Goal: Task Accomplishment & Management: Manage account settings

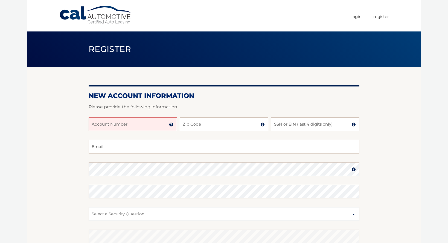
click at [110, 124] on input "Account Number" at bounding box center [133, 124] width 88 height 14
type input "44455985979"
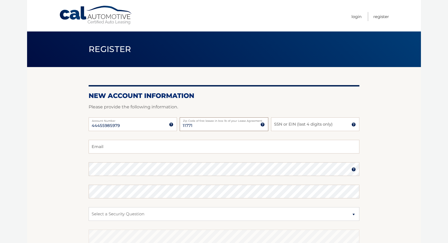
type input "11771"
click at [274, 124] on input "SSN or EIN (last 4 digits only)" at bounding box center [315, 124] width 88 height 14
type input "1373"
type input "vze4mymu@verizon.net"
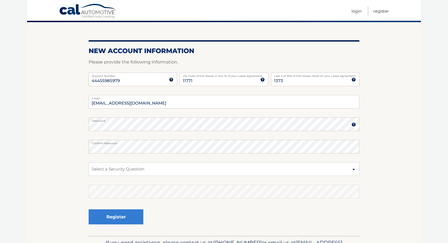
scroll to position [45, 0]
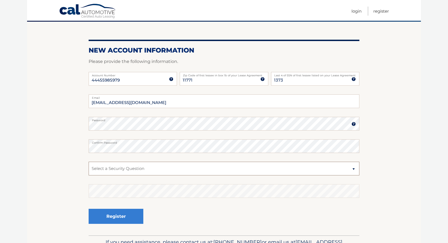
select select "1"
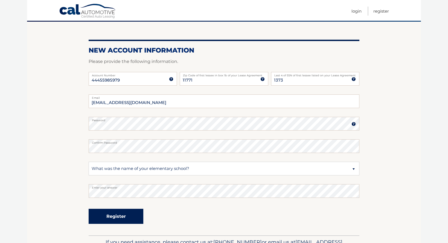
click at [114, 216] on button "Register" at bounding box center [116, 216] width 55 height 15
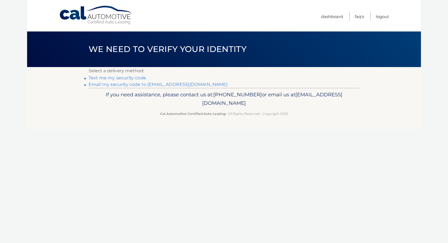
click at [92, 78] on link "Text me my security code" at bounding box center [117, 77] width 57 height 5
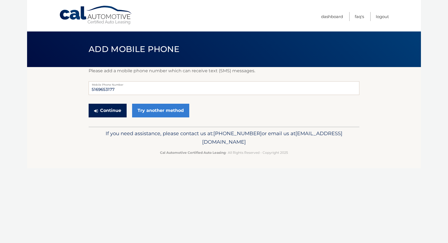
click at [103, 111] on button "Continue" at bounding box center [108, 111] width 38 height 14
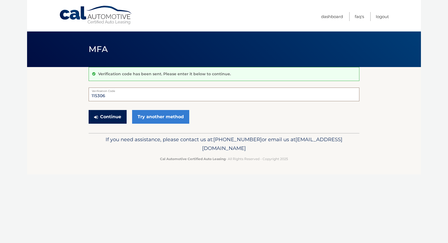
type input "115306"
click at [104, 114] on button "Continue" at bounding box center [108, 117] width 38 height 14
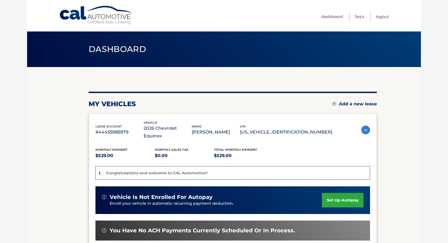
click at [339, 193] on link "set up autopay" at bounding box center [343, 200] width 42 height 15
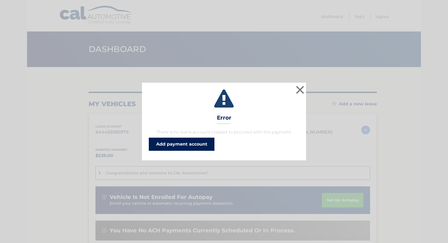
click at [175, 144] on link "Add payment account" at bounding box center [182, 144] width 66 height 13
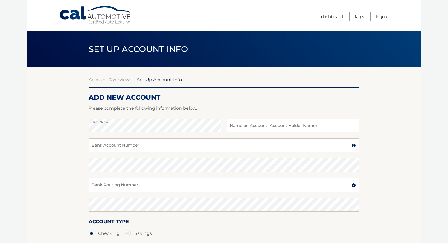
click at [47, 146] on section "Account Overview | Set Up Account Info ADD NEW ACCOUNT Please complete the foll…" at bounding box center [224, 171] width 394 height 209
click at [230, 125] on input "text" at bounding box center [293, 126] width 133 height 14
type input "Paul Zambratto"
click at [91, 144] on input "Bank Account Number" at bounding box center [224, 145] width 271 height 14
type input "483099551420"
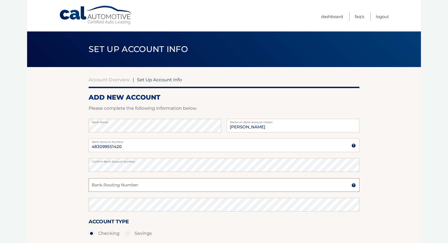
click at [94, 185] on input "Bank Routing Number" at bounding box center [224, 185] width 271 height 14
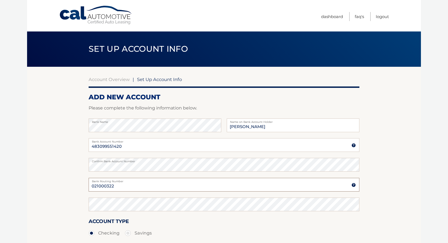
type input "021000322"
click at [128, 233] on label "Savings" at bounding box center [138, 233] width 27 height 11
click at [128, 233] on input "Savings" at bounding box center [129, 232] width 5 height 9
radio input "true"
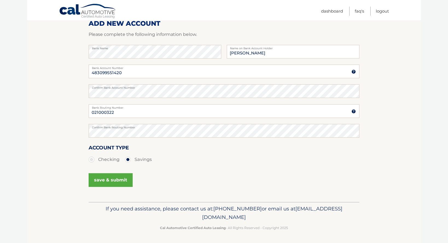
scroll to position [73, 0]
click at [104, 180] on button "save & submit" at bounding box center [111, 181] width 44 height 14
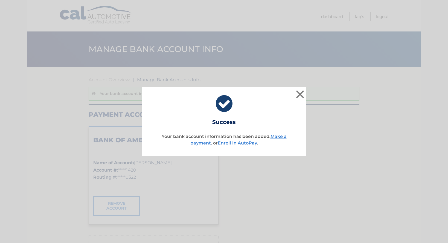
click at [225, 143] on link "Enroll In AutoPay" at bounding box center [237, 142] width 39 height 5
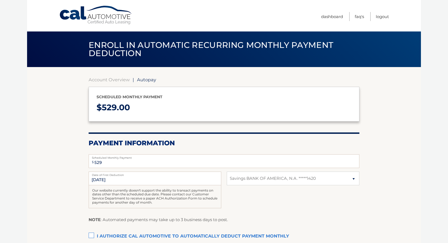
select select "NTFlYjc0NTItNmFjNC00NmFmLTllZDItYzRhNTFlZWJmYTRj"
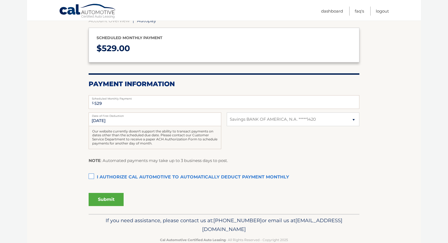
scroll to position [60, 0]
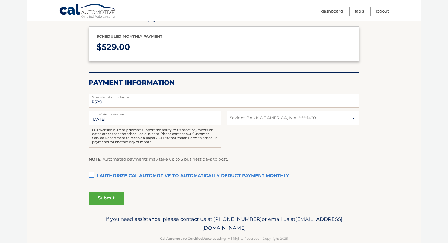
click at [92, 173] on label "I authorize cal automotive to automatically deduct payment monthly This checkbo…" at bounding box center [224, 175] width 271 height 11
click at [0, 0] on input "I authorize cal automotive to automatically deduct payment monthly This checkbo…" at bounding box center [0, 0] width 0 height 0
click at [104, 196] on button "Submit" at bounding box center [106, 198] width 35 height 13
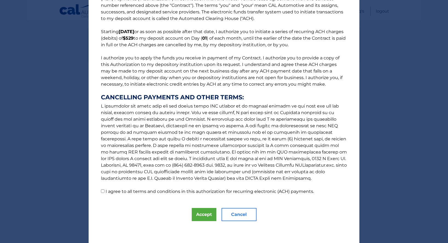
scroll to position [22, 0]
click at [102, 192] on input "I agree to all terms and conditions in this authorization for recurring electro…" at bounding box center [103, 191] width 4 height 4
checkbox input "true"
click at [203, 215] on button "Accept" at bounding box center [204, 214] width 25 height 13
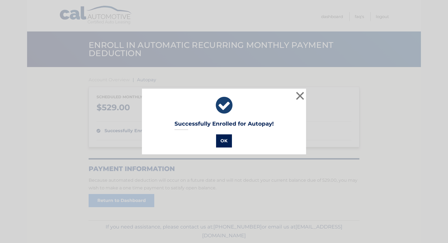
click at [225, 140] on button "OK" at bounding box center [224, 140] width 16 height 13
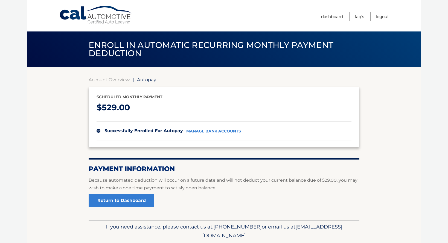
scroll to position [0, 0]
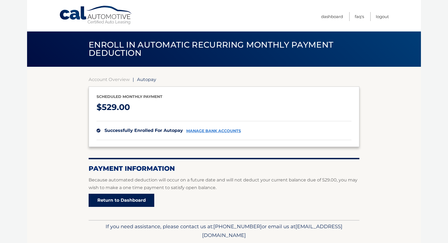
click at [121, 200] on link "Return to Dashboard" at bounding box center [122, 200] width 66 height 13
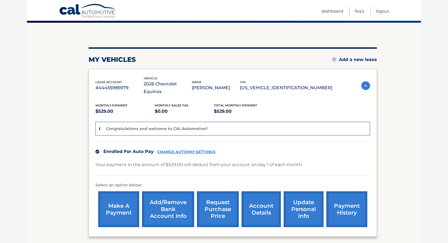
scroll to position [45, 0]
click at [118, 197] on link "make a payment" at bounding box center [118, 209] width 41 height 36
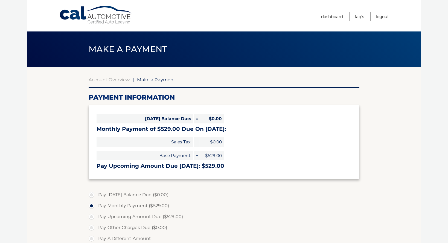
select select "NTFlYjc0NTItNmFjNC00NmFmLTllZDItYzRhNTFlZWJmYTRj"
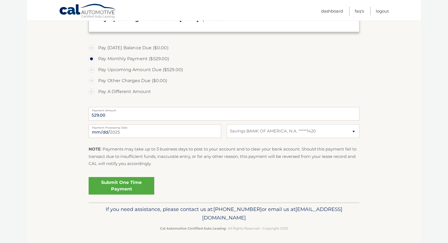
scroll to position [147, 0]
click at [92, 69] on label "Pay Upcoming Amount Due ($529.00)" at bounding box center [224, 70] width 271 height 11
click at [92, 69] on input "Pay Upcoming Amount Due ($529.00)" at bounding box center [93, 69] width 5 height 9
radio input "true"
click at [120, 184] on link "Submit One Time Payment" at bounding box center [122, 186] width 66 height 18
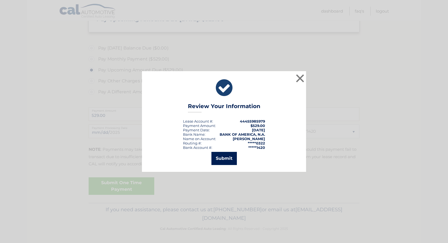
click at [223, 158] on button "Submit" at bounding box center [224, 158] width 25 height 13
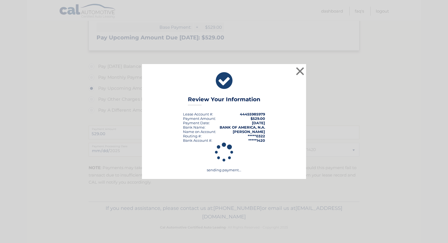
scroll to position [127, 0]
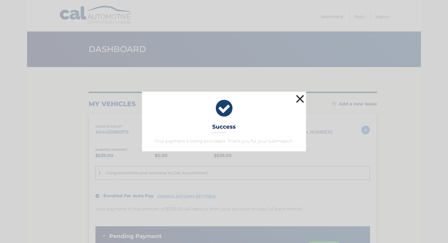
click at [300, 98] on button "×" at bounding box center [300, 98] width 11 height 11
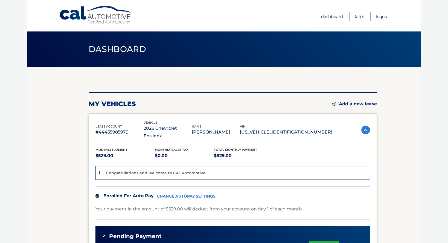
click at [383, 17] on link "Logout" at bounding box center [382, 16] width 13 height 9
